Goal: Task Accomplishment & Management: Complete application form

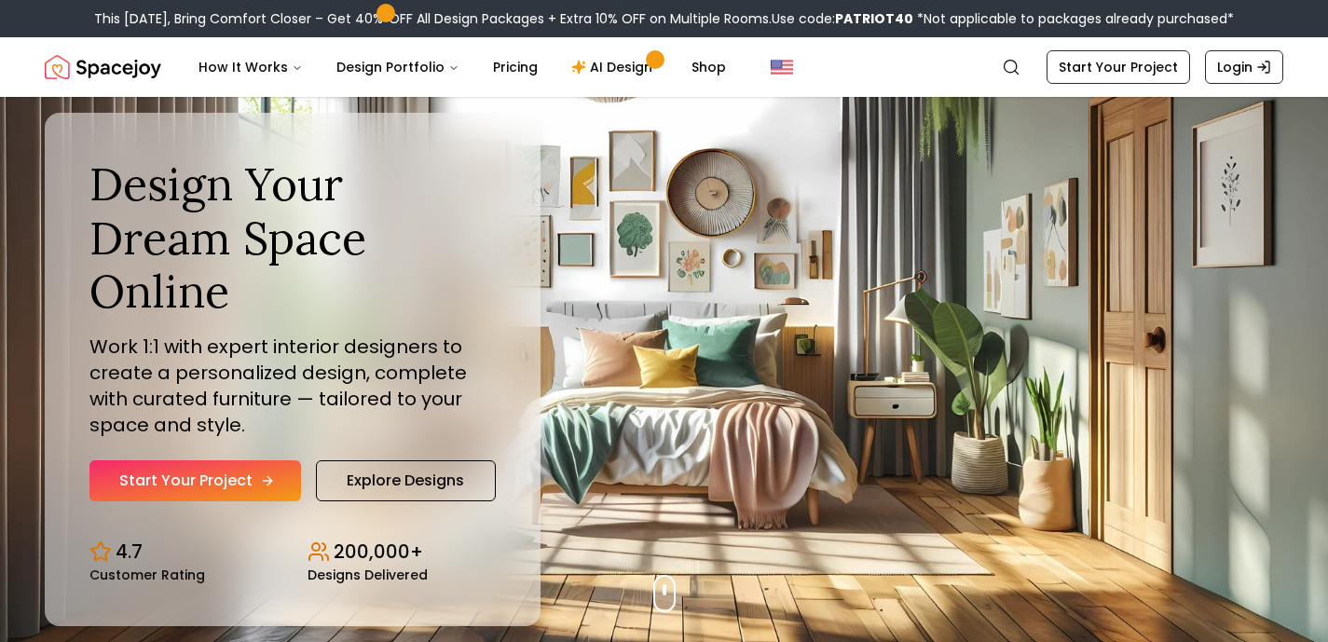
click at [227, 460] on link "Start Your Project" at bounding box center [195, 480] width 212 height 41
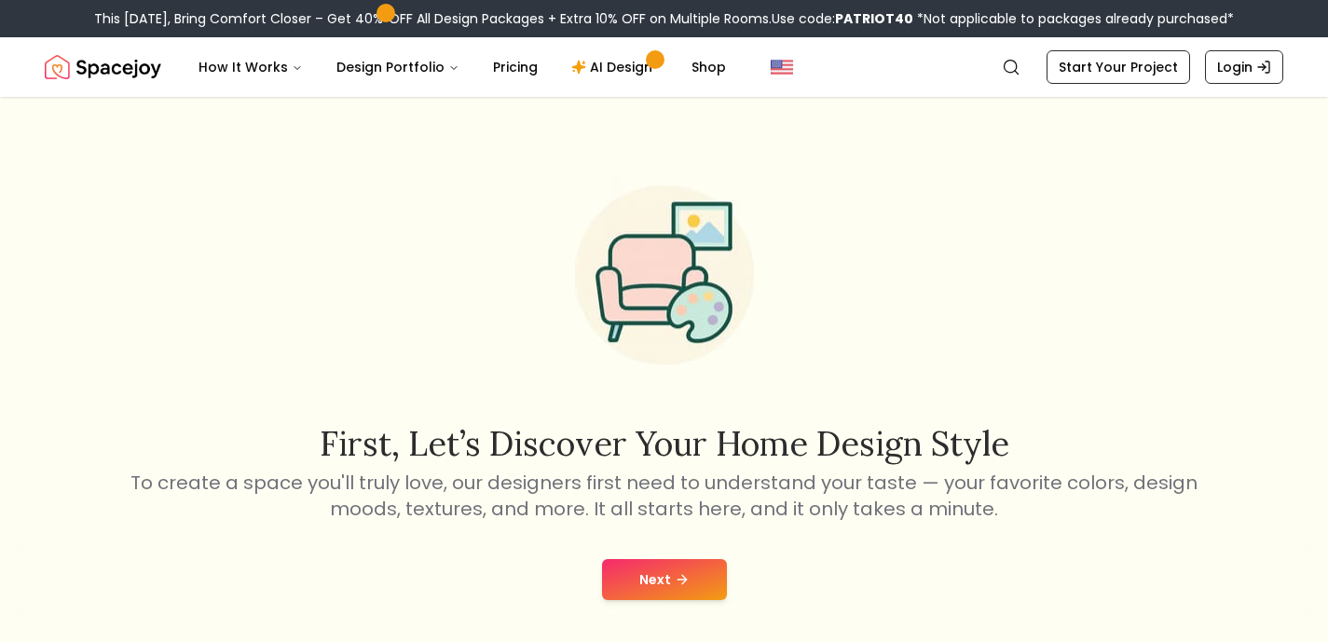
click at [666, 575] on button "Next" at bounding box center [664, 579] width 125 height 41
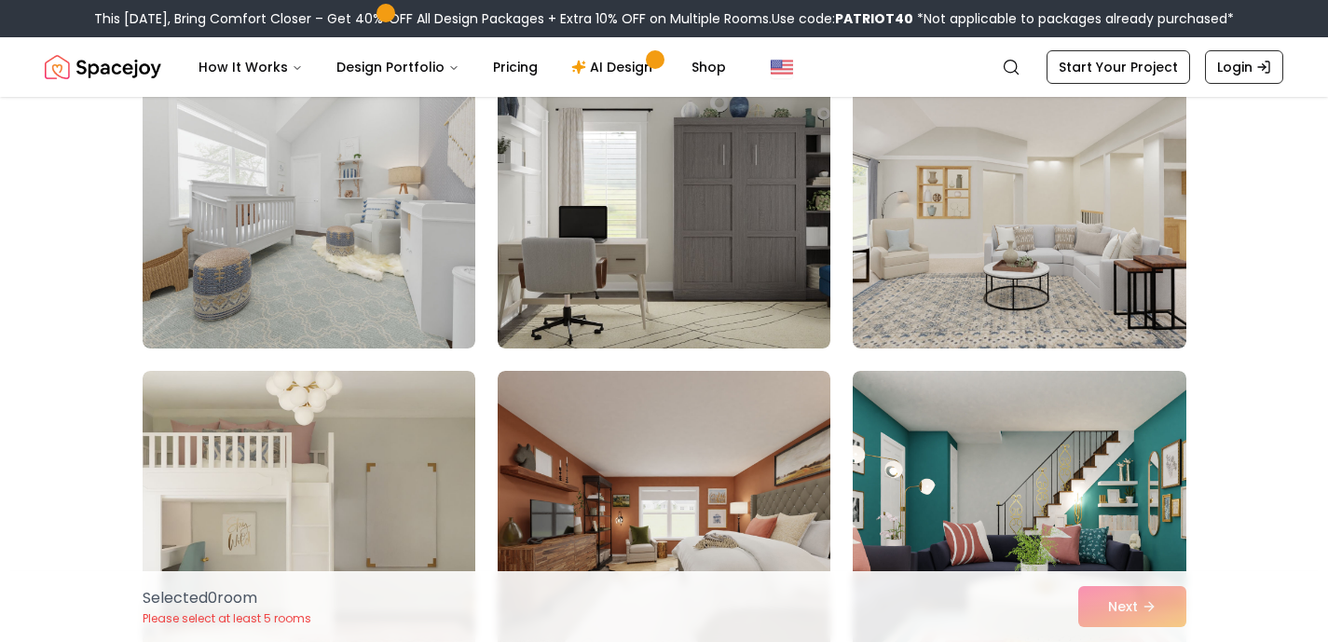
scroll to position [538, 0]
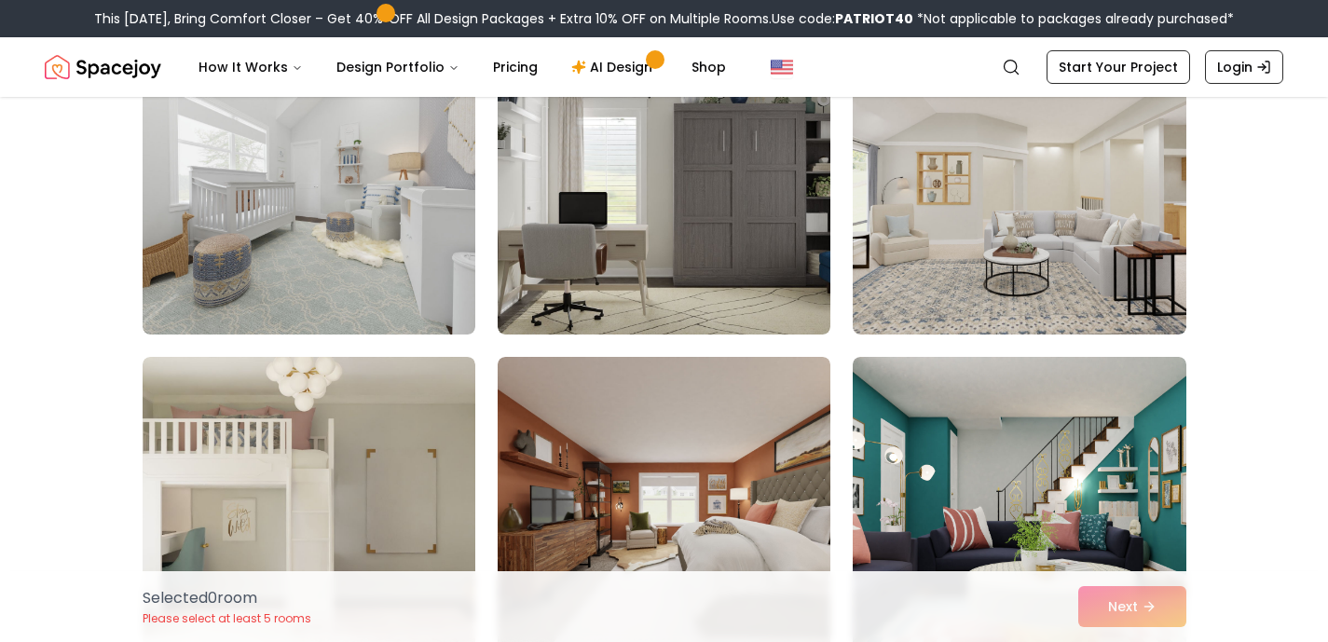
click at [639, 480] on img at bounding box center [664, 506] width 333 height 298
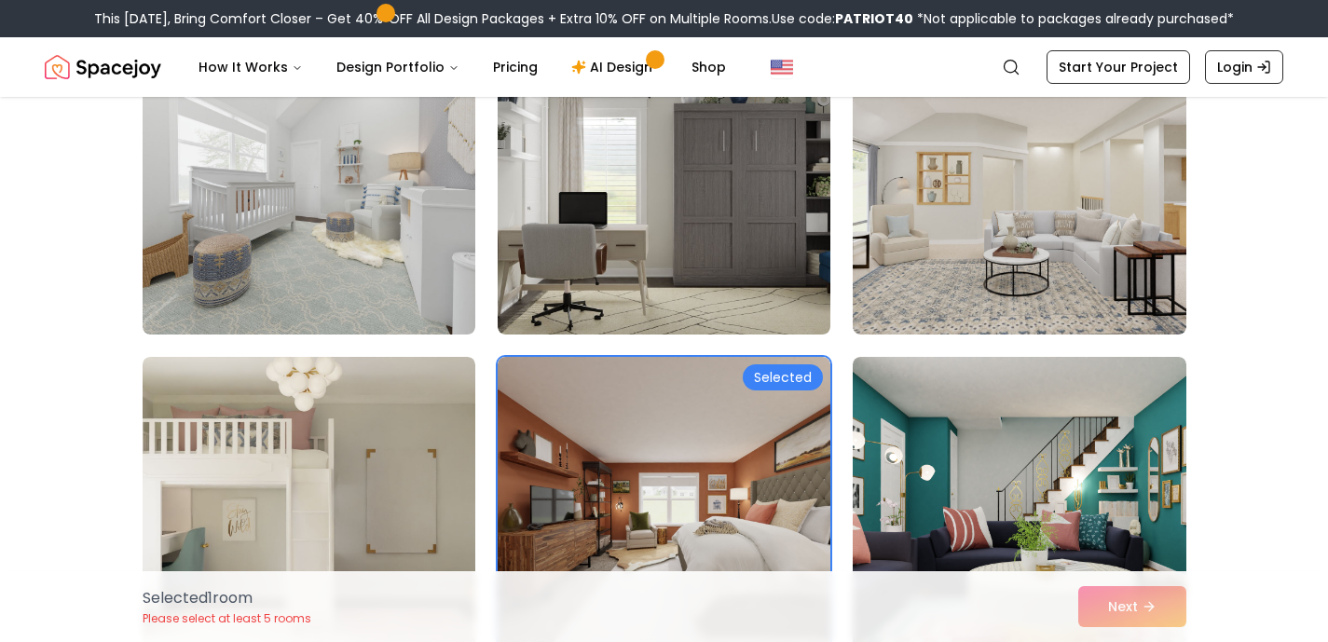
click at [1113, 609] on div "Selected 1 room Please select at least 5 rooms Next" at bounding box center [665, 606] width 1074 height 71
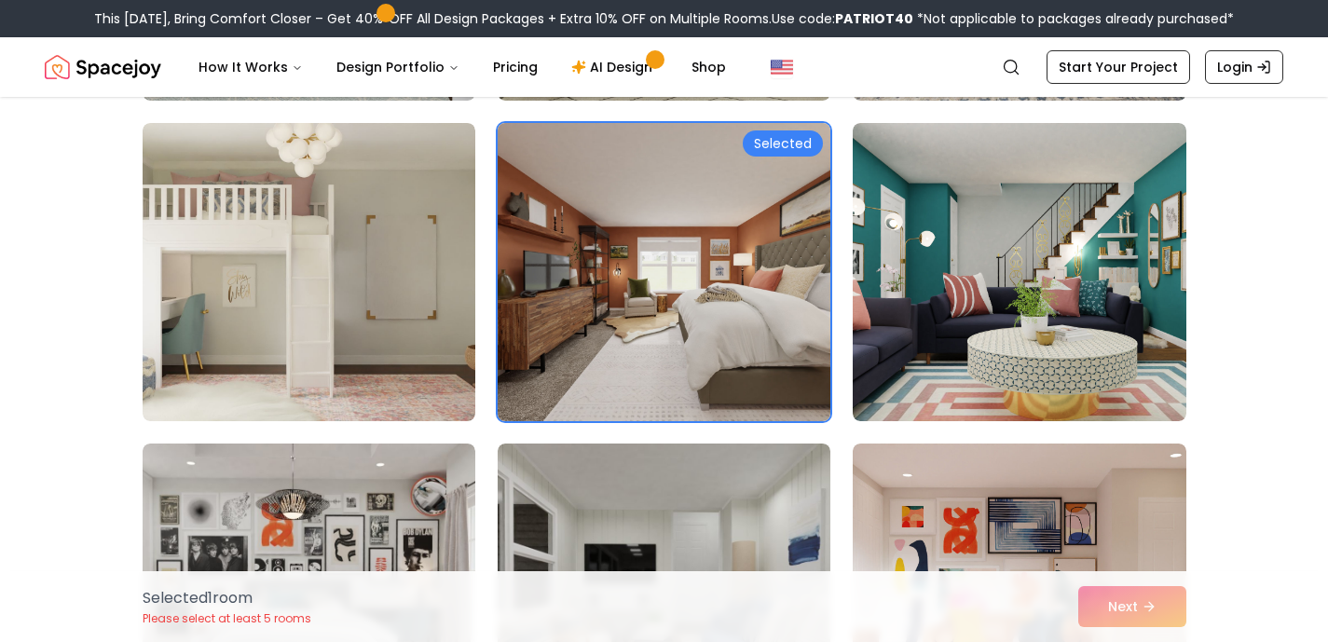
scroll to position [935, 0]
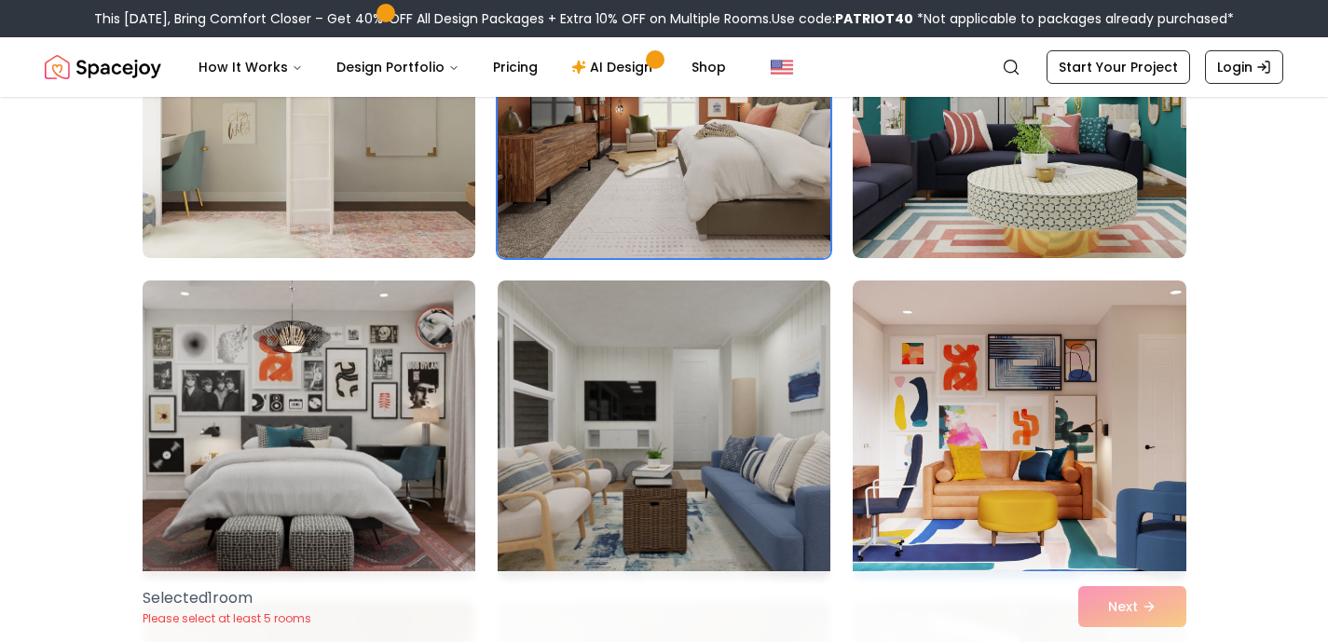
click at [331, 458] on img at bounding box center [309, 429] width 350 height 313
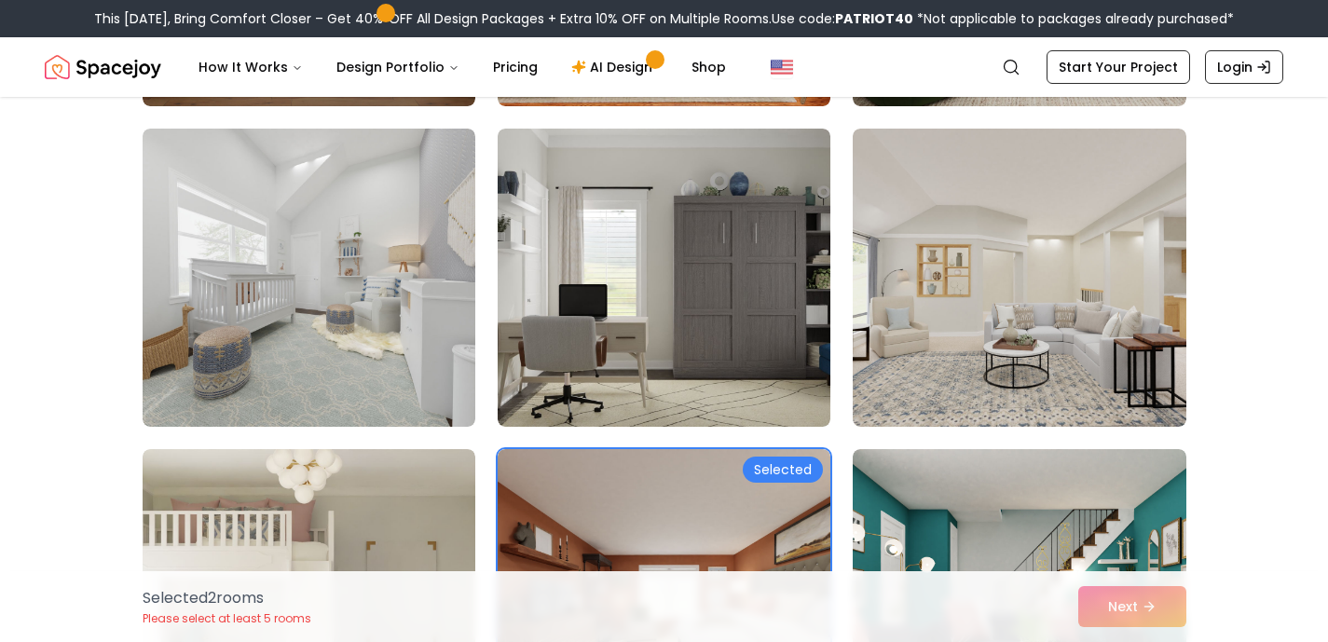
scroll to position [0, 0]
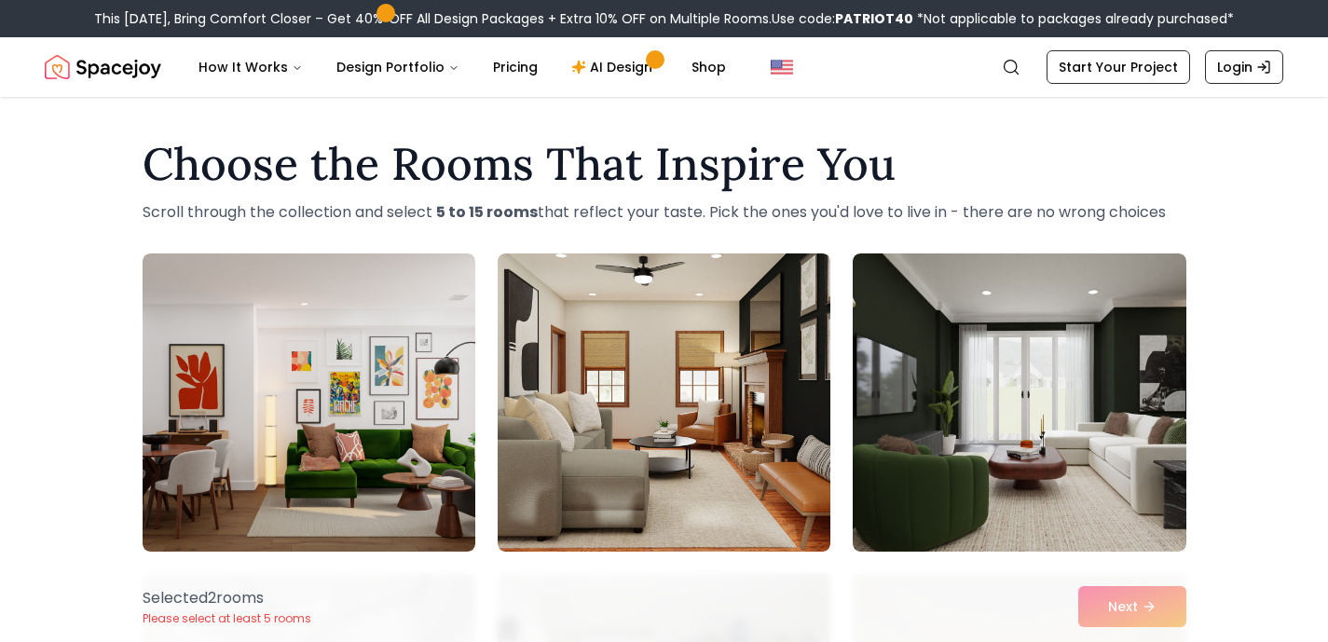
click at [331, 458] on img at bounding box center [309, 403] width 333 height 298
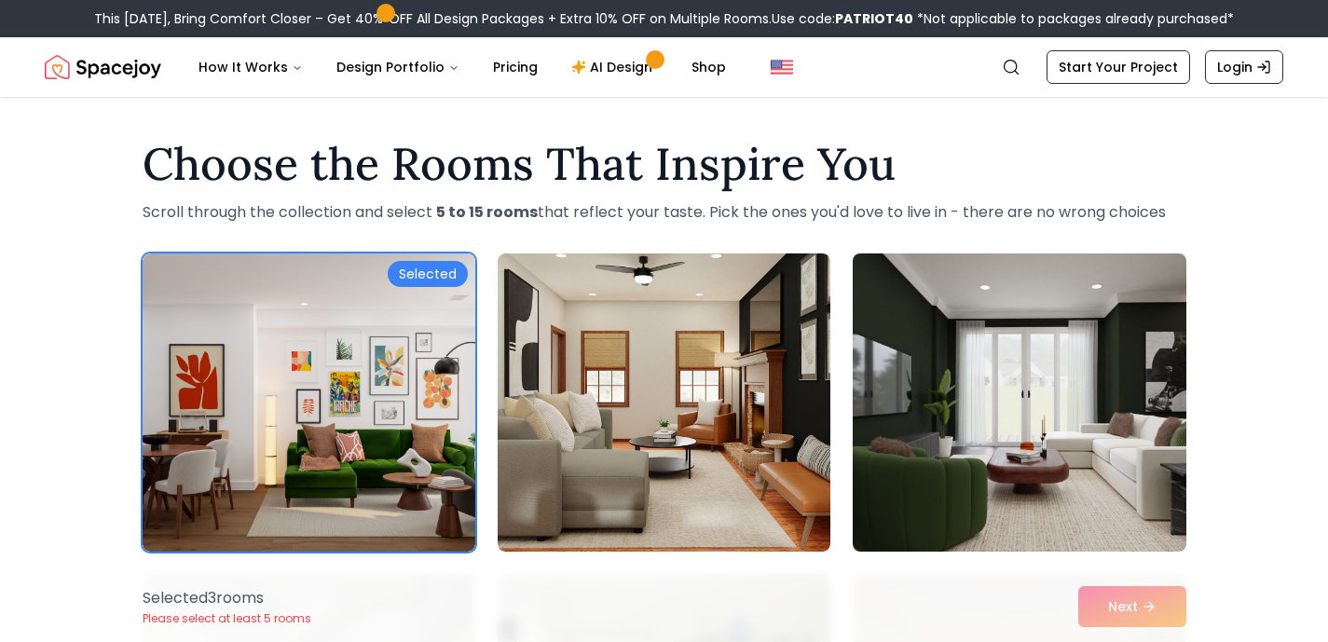
click at [942, 373] on img at bounding box center [1019, 402] width 350 height 313
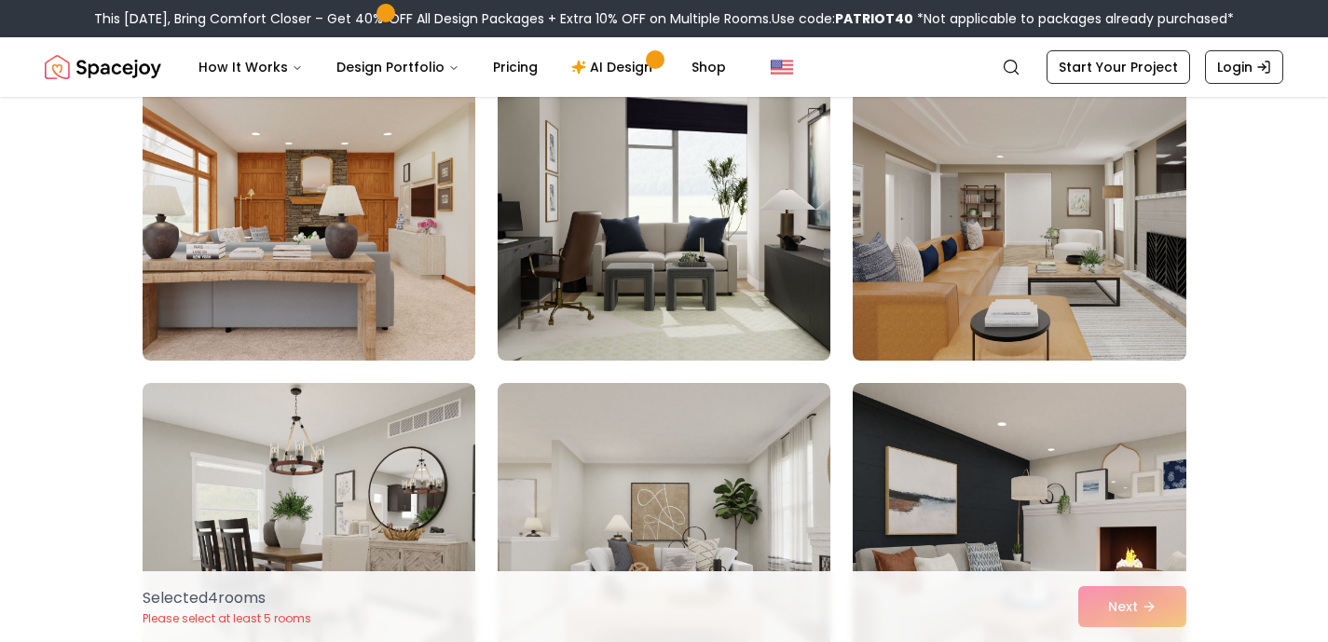
scroll to position [3398, 0]
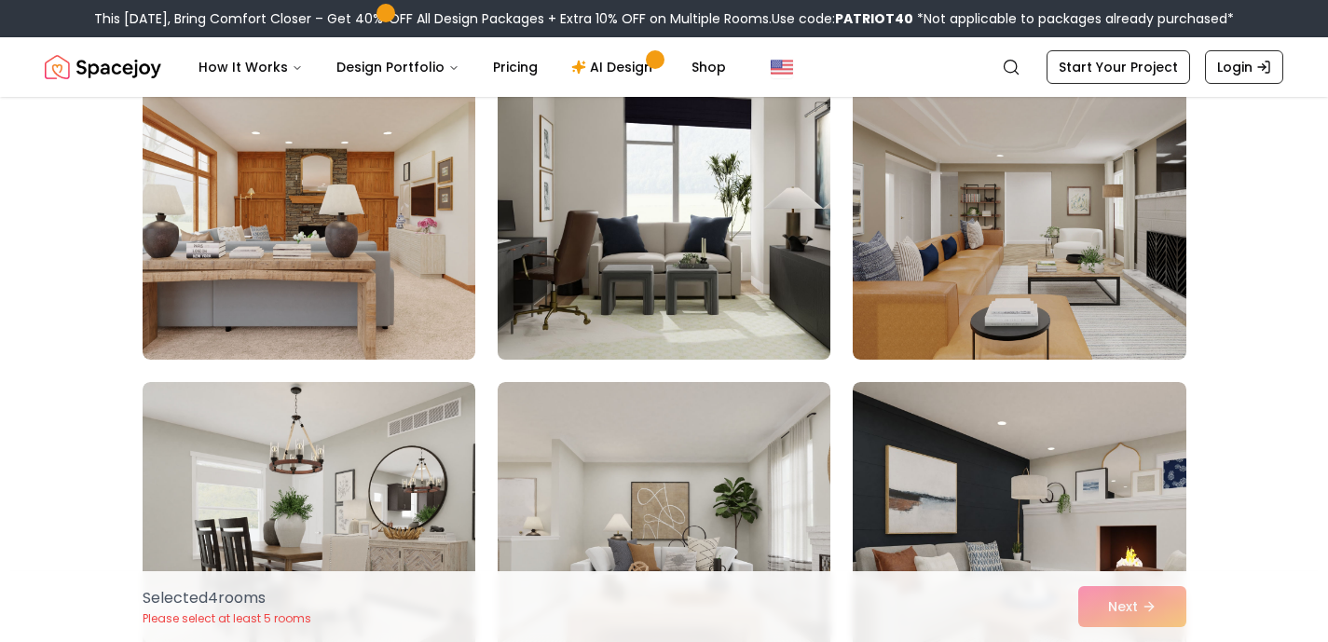
click at [788, 283] on img at bounding box center [664, 210] width 350 height 313
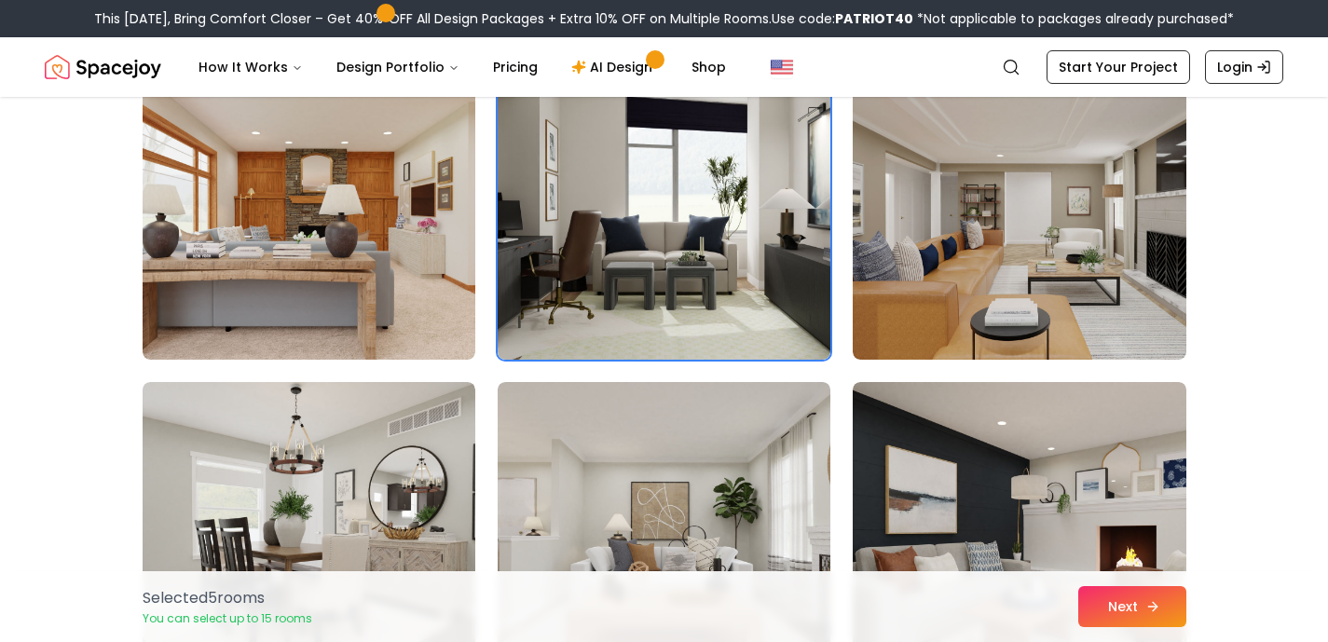
click at [1159, 599] on icon at bounding box center [1153, 606] width 15 height 15
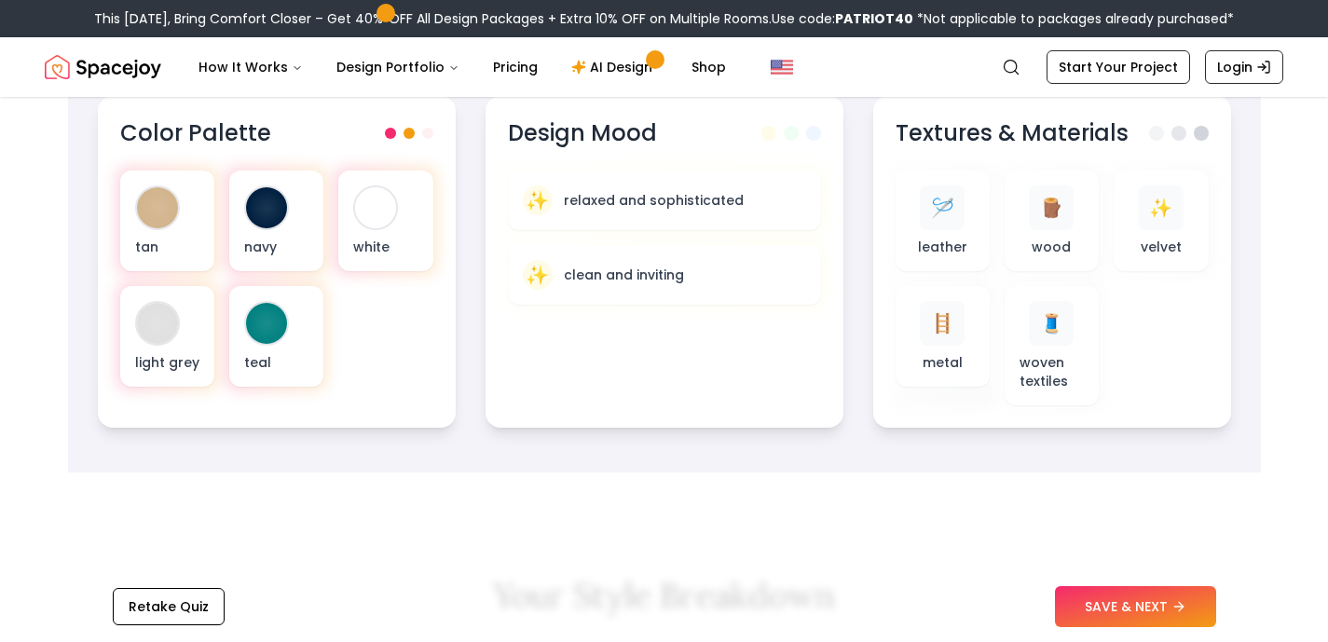
scroll to position [711, 0]
